Goal: Entertainment & Leisure: Consume media (video, audio)

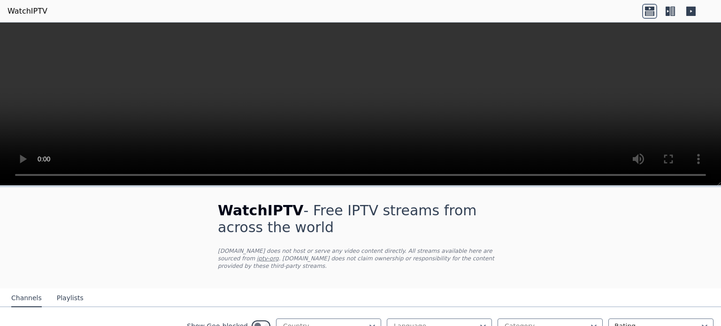
click at [272, 239] on div "WatchIPTV - Free IPTV streams from across the world [DOMAIN_NAME] does not host…" at bounding box center [361, 237] width 316 height 101
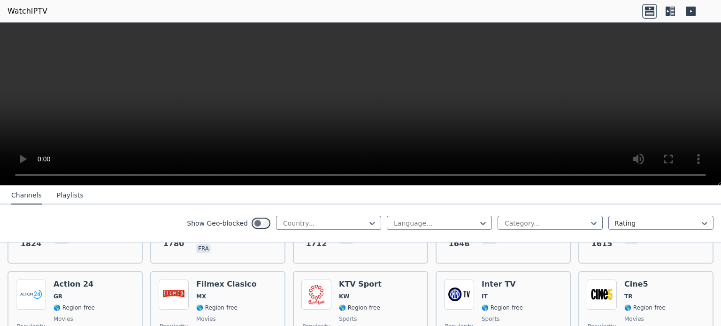
scroll to position [732, 0]
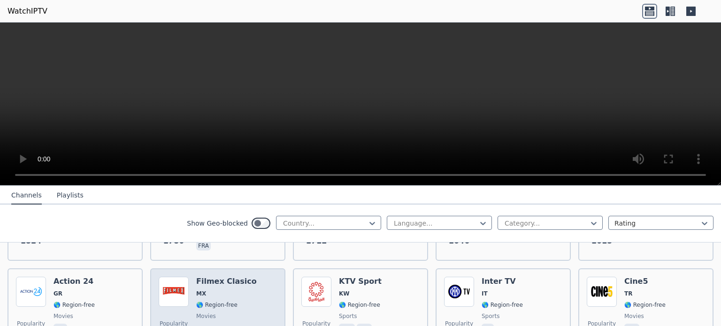
click at [231, 299] on div "Filmex Clasico MX 🌎 Region-free movies spa" at bounding box center [226, 311] width 61 height 68
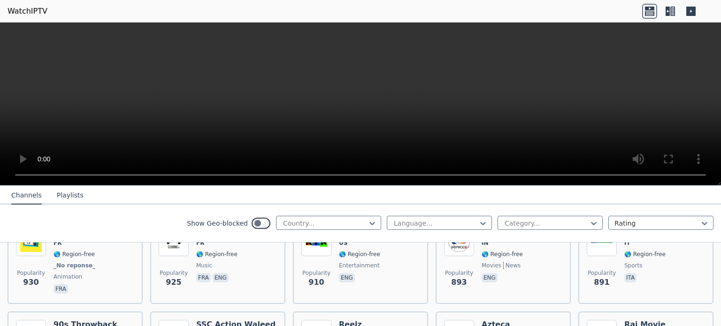
scroll to position [1778, 0]
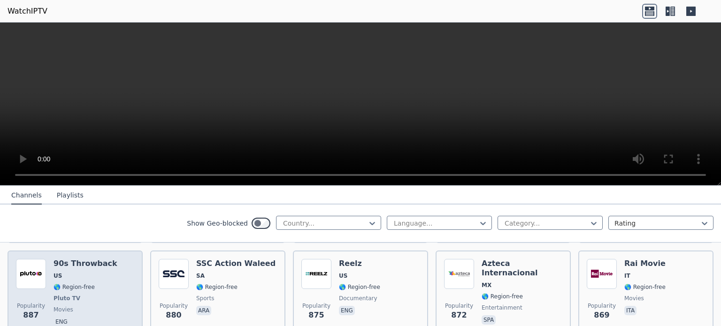
click at [100, 284] on span "🌎 Region-free" at bounding box center [86, 288] width 64 height 8
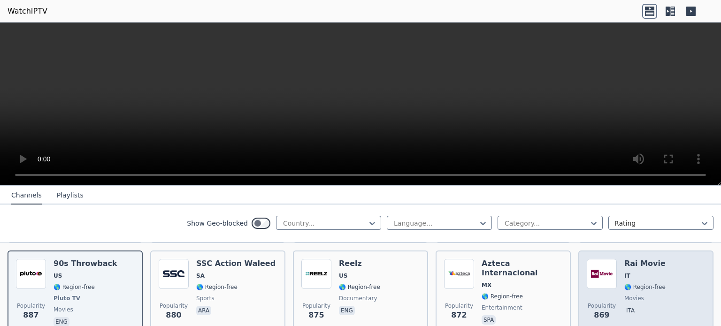
click at [660, 274] on div "Popularity 869 Rai Movie IT 🌎 Region-free movies ita" at bounding box center [646, 293] width 118 height 69
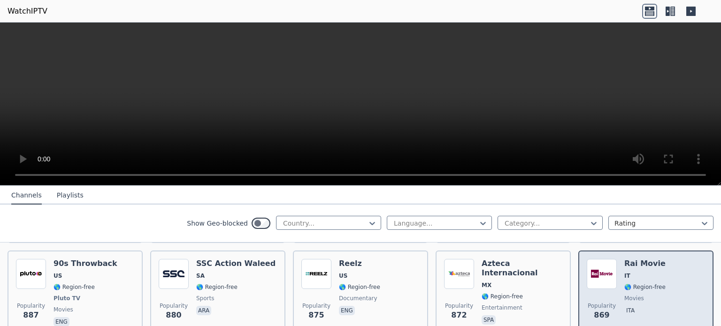
click at [660, 274] on div "Popularity 869 Rai Movie IT 🌎 Region-free movies ita" at bounding box center [646, 293] width 118 height 69
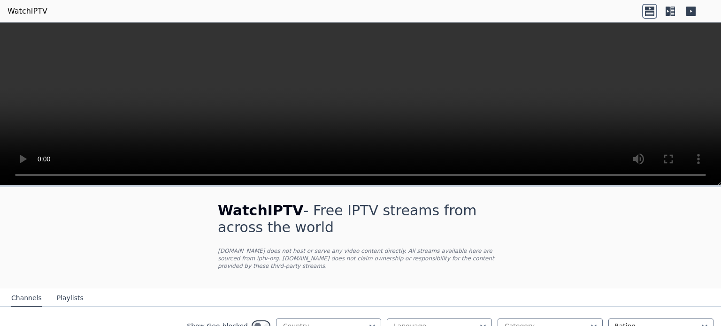
click at [67, 292] on button "Playlists" at bounding box center [70, 299] width 27 height 18
click at [153, 216] on div "WatchIPTV - Free IPTV streams from across the world [DOMAIN_NAME] does not host…" at bounding box center [360, 258] width 721 height 143
